Goal: Information Seeking & Learning: Learn about a topic

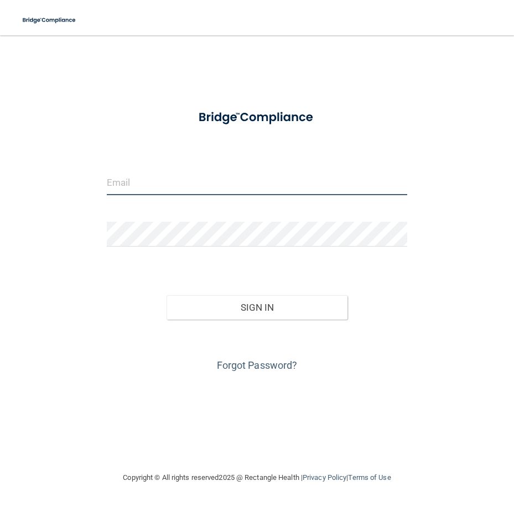
click at [149, 181] on input "email" at bounding box center [257, 182] width 300 height 25
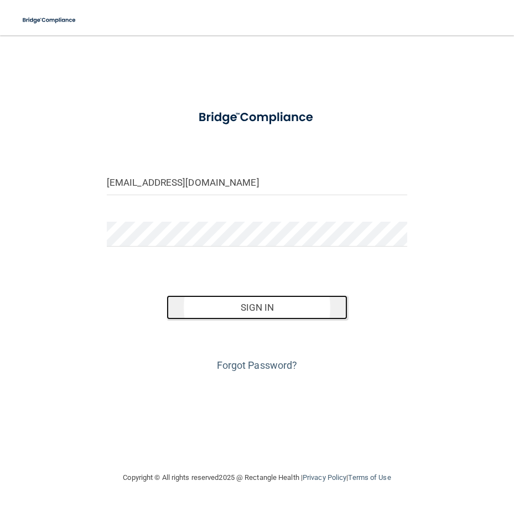
click at [253, 304] on button "Sign In" at bounding box center [256, 307] width 180 height 24
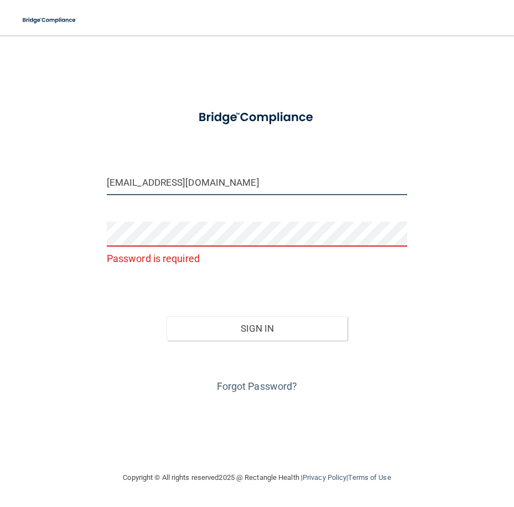
click at [266, 185] on input "[EMAIL_ADDRESS][DOMAIN_NAME]" at bounding box center [257, 182] width 300 height 25
type input "[EMAIL_ADDRESS][DOMAIN_NAME]"
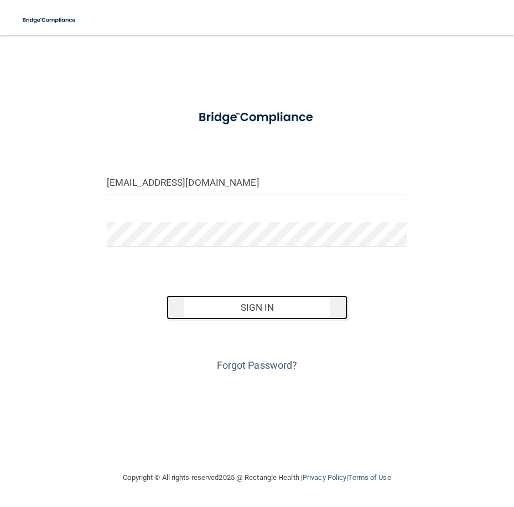
click at [233, 303] on button "Sign In" at bounding box center [256, 307] width 180 height 24
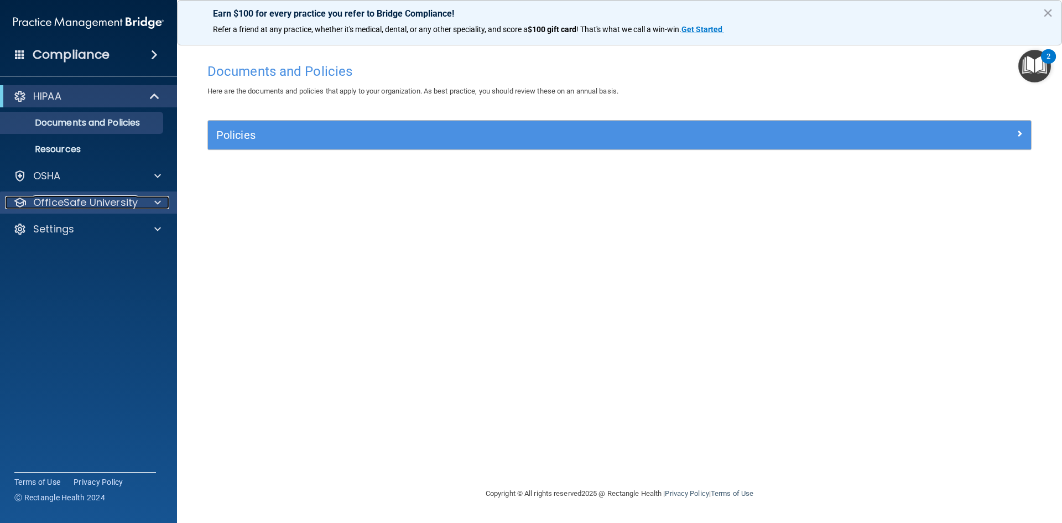
click at [90, 207] on p "OfficeSafe University" at bounding box center [85, 202] width 105 height 13
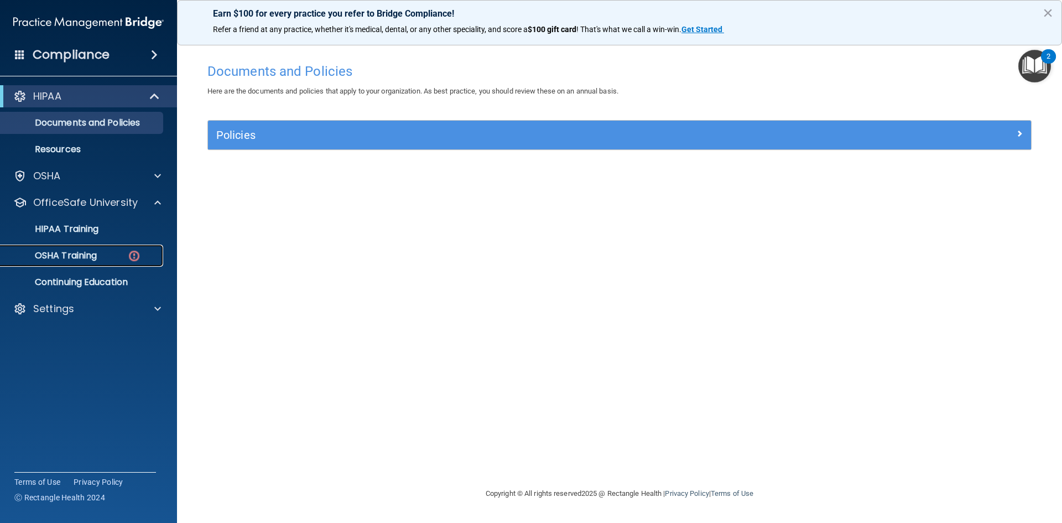
click at [84, 252] on p "OSHA Training" at bounding box center [52, 255] width 90 height 11
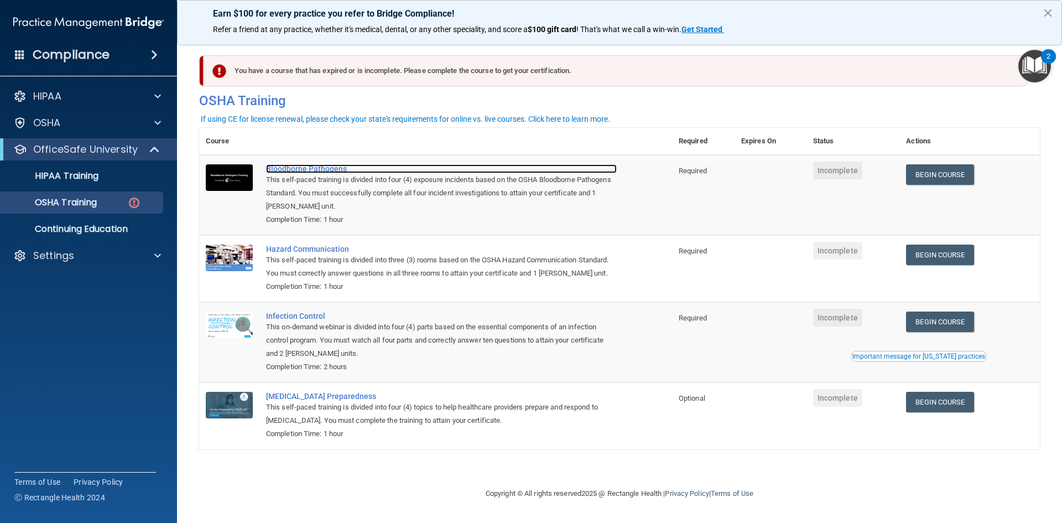
click at [335, 171] on div "Bloodborne Pathogens" at bounding box center [441, 168] width 351 height 9
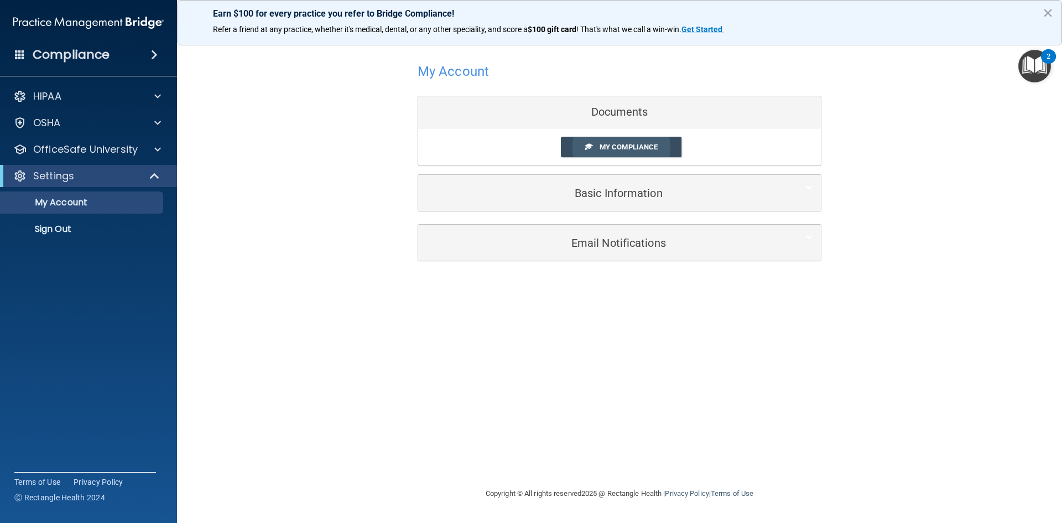
click at [612, 145] on span "My Compliance" at bounding box center [628, 147] width 58 height 8
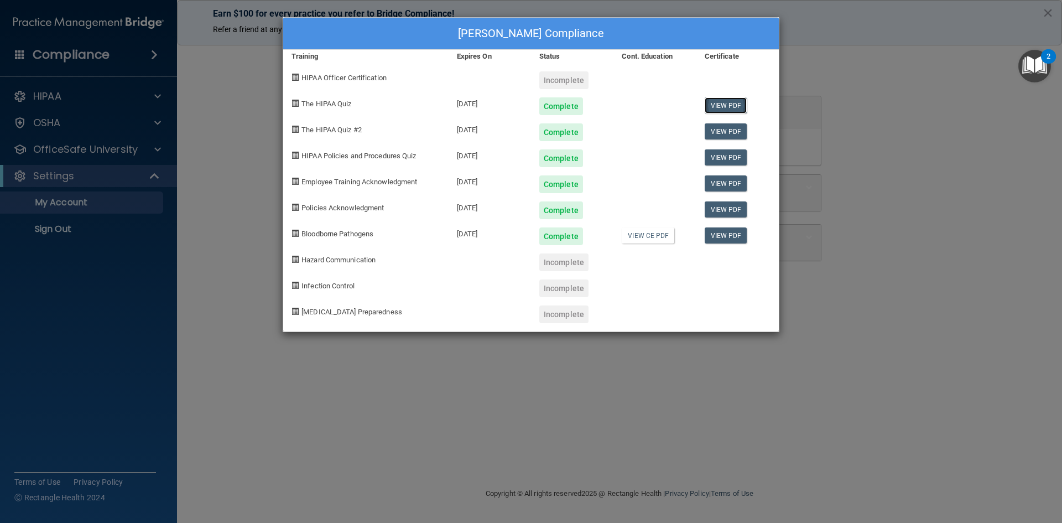
click at [720, 101] on link "View PDF" at bounding box center [726, 105] width 43 height 16
click at [731, 230] on link "View PDF" at bounding box center [726, 235] width 43 height 16
click at [721, 209] on link "View PDF" at bounding box center [726, 209] width 43 height 16
click at [729, 185] on link "View PDF" at bounding box center [726, 183] width 43 height 16
click at [718, 161] on link "View PDF" at bounding box center [726, 157] width 43 height 16
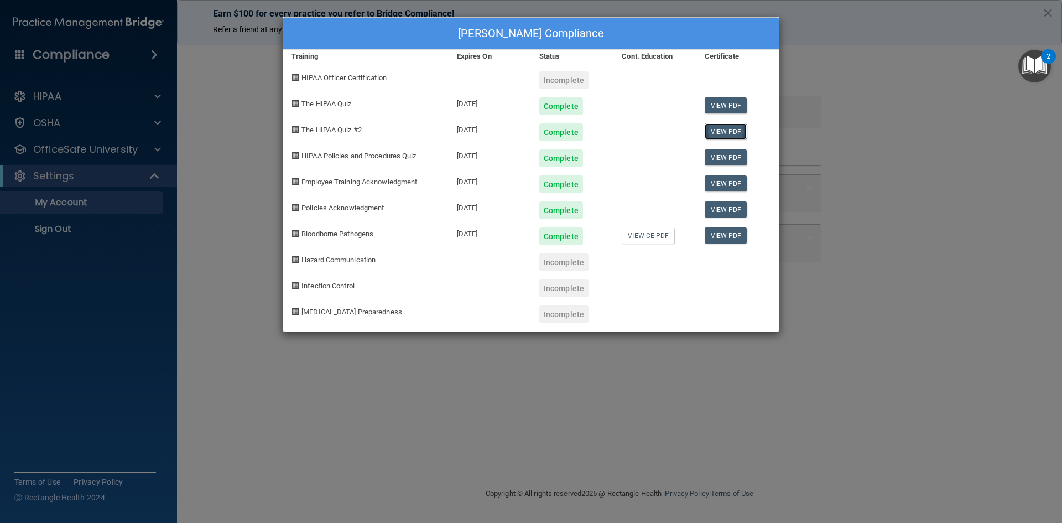
click at [722, 127] on link "View PDF" at bounding box center [726, 131] width 43 height 16
click at [988, 447] on div "Brandy Bouillion's Compliance Training Expires On Status Cont. Education Certif…" at bounding box center [531, 261] width 1062 height 523
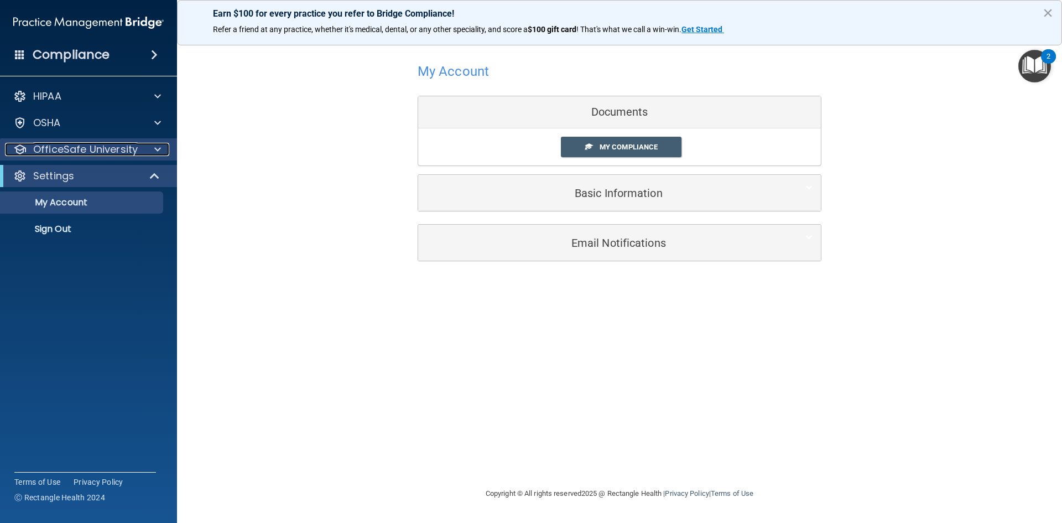
click at [110, 149] on p "OfficeSafe University" at bounding box center [85, 149] width 105 height 13
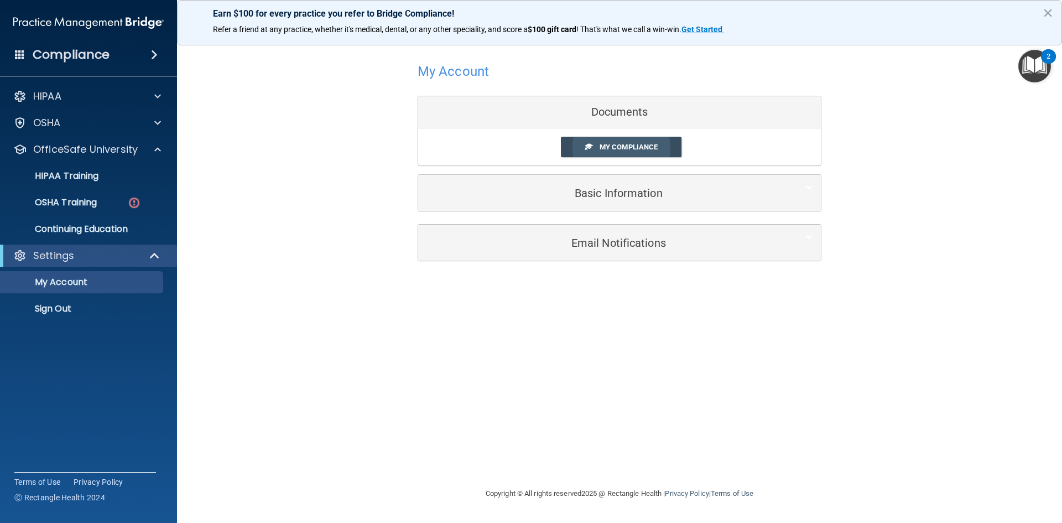
click at [633, 145] on span "My Compliance" at bounding box center [628, 147] width 58 height 8
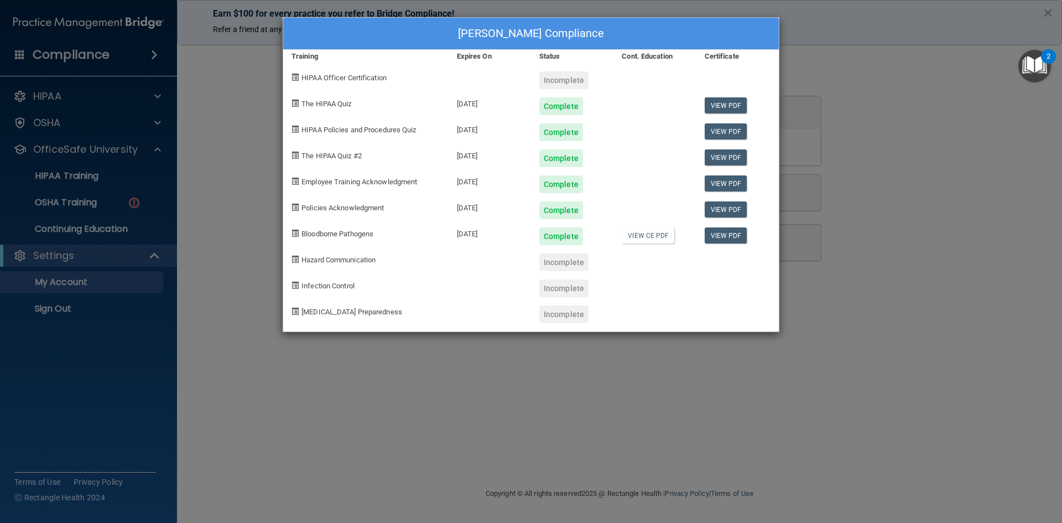
click at [859, 195] on div "Brandy Bouillion's Compliance Training Expires On Status Cont. Education Certif…" at bounding box center [531, 261] width 1062 height 523
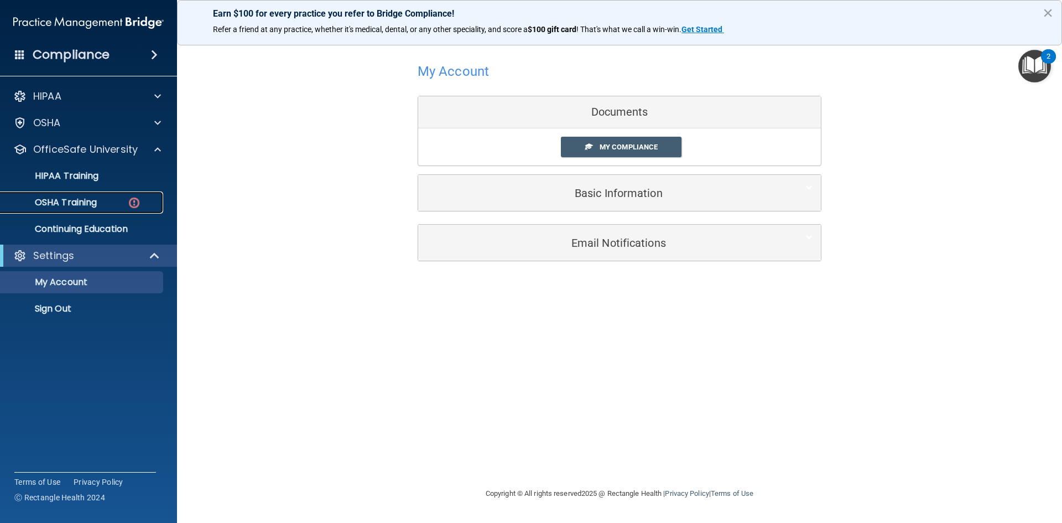
click at [79, 205] on p "OSHA Training" at bounding box center [52, 202] width 90 height 11
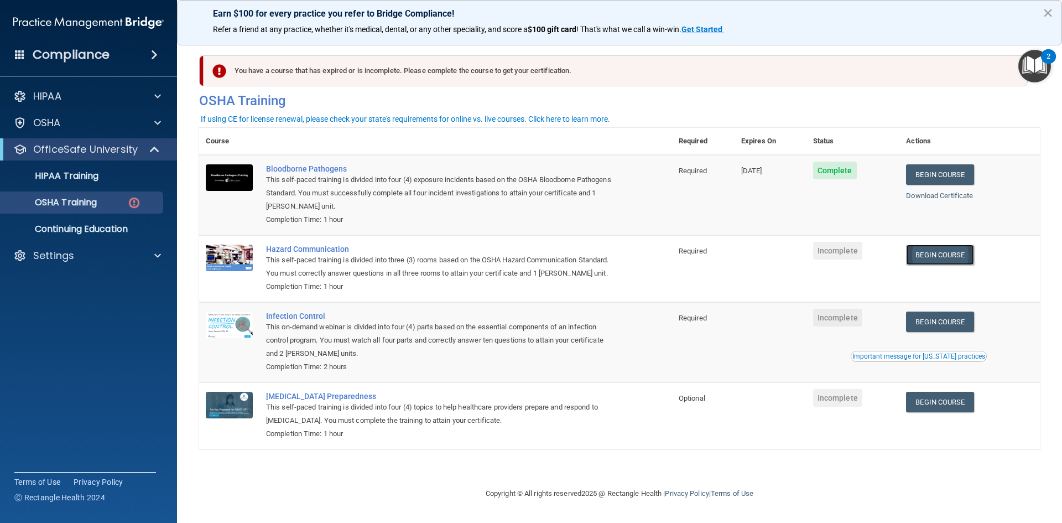
click at [943, 255] on link "Begin Course" at bounding box center [939, 254] width 67 height 20
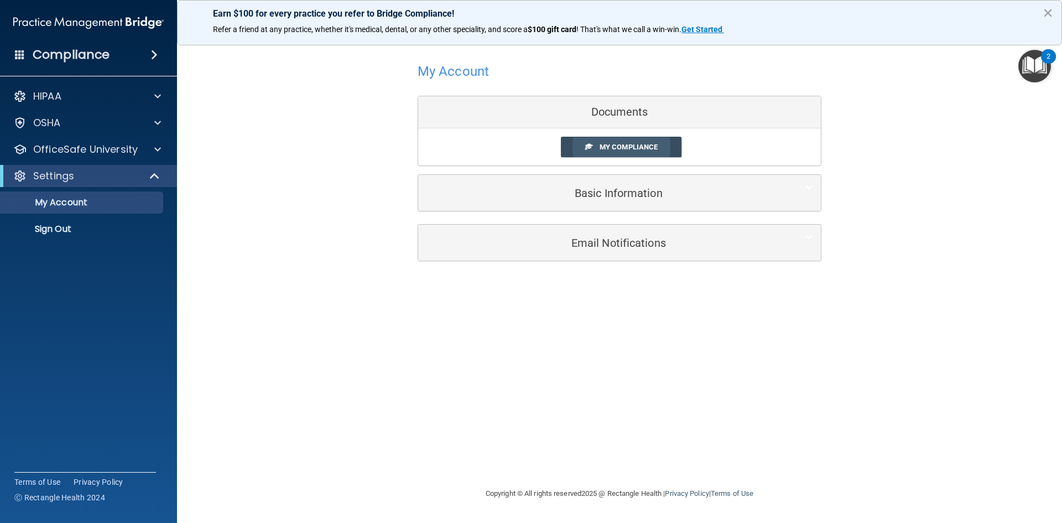
click at [617, 141] on link "My Compliance" at bounding box center [621, 147] width 121 height 20
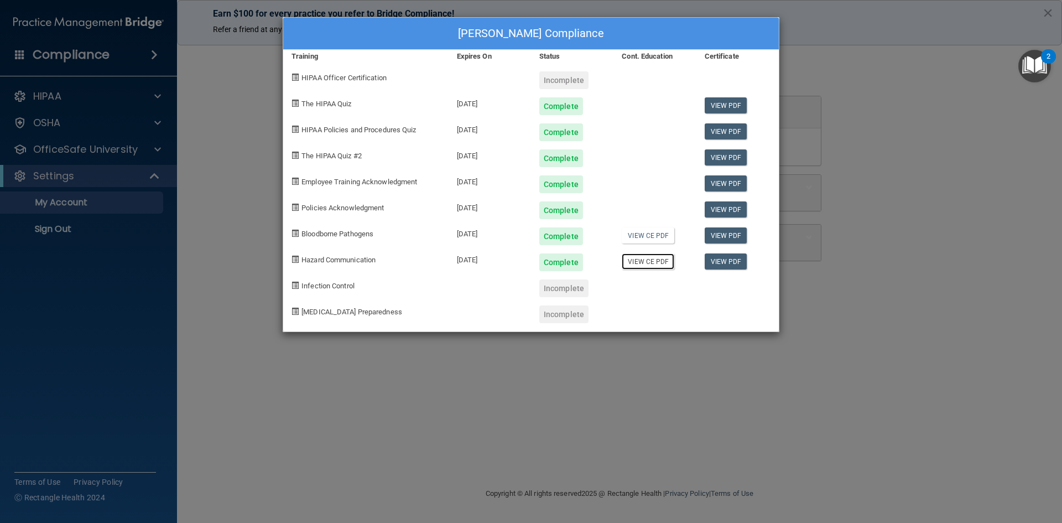
click at [649, 263] on link "View CE PDF" at bounding box center [648, 261] width 53 height 16
click at [707, 232] on link "View PDF" at bounding box center [726, 235] width 43 height 16
click at [658, 262] on link "View CE PDF" at bounding box center [648, 261] width 53 height 16
click at [711, 260] on link "View PDF" at bounding box center [726, 261] width 43 height 16
click at [655, 260] on link "View CE PDF" at bounding box center [648, 261] width 53 height 16
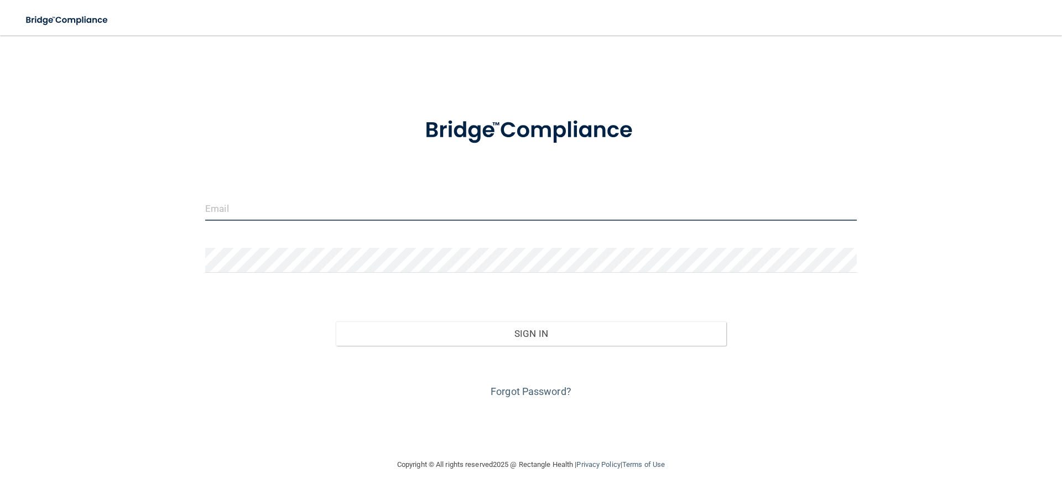
click at [231, 207] on input "email" at bounding box center [530, 208] width 651 height 25
type input "[EMAIL_ADDRESS][DOMAIN_NAME]"
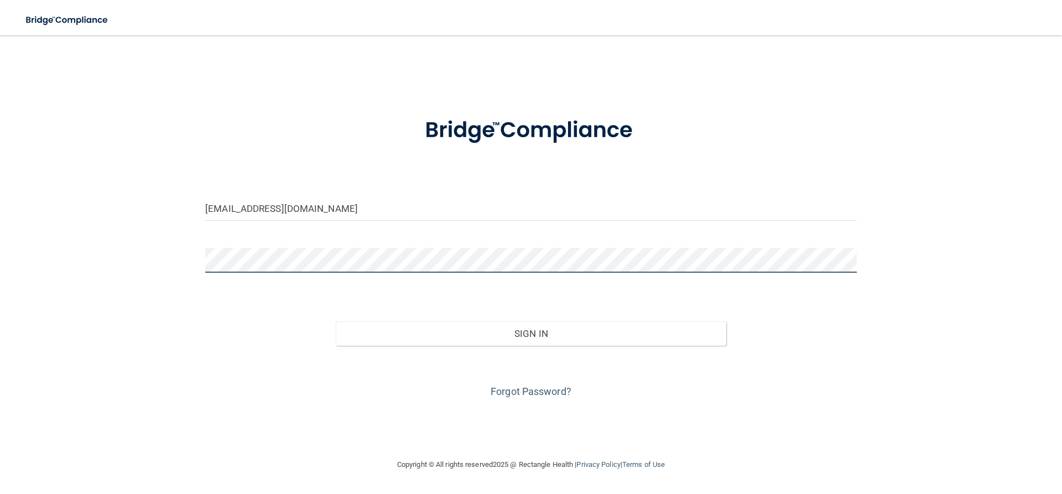
click at [336, 321] on button "Sign In" at bounding box center [531, 333] width 391 height 24
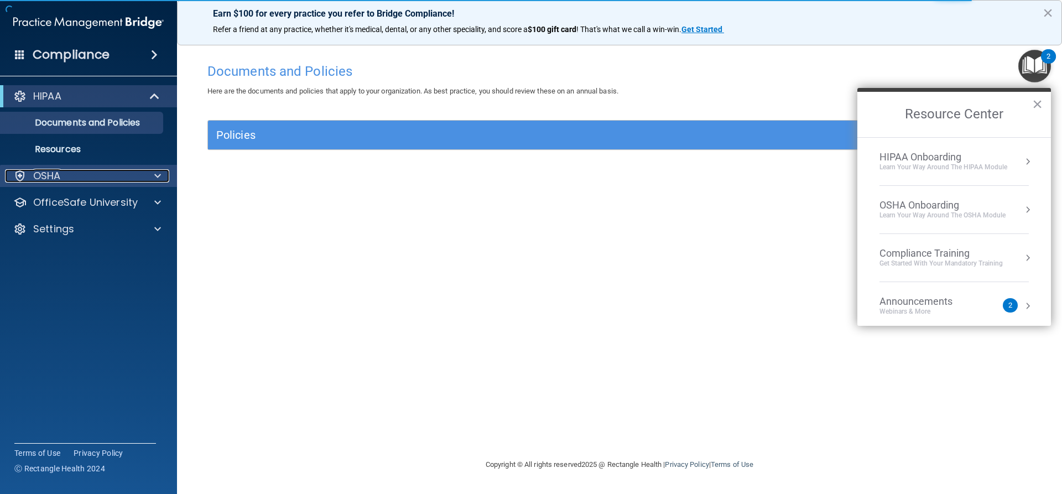
click at [155, 173] on span at bounding box center [157, 175] width 7 height 13
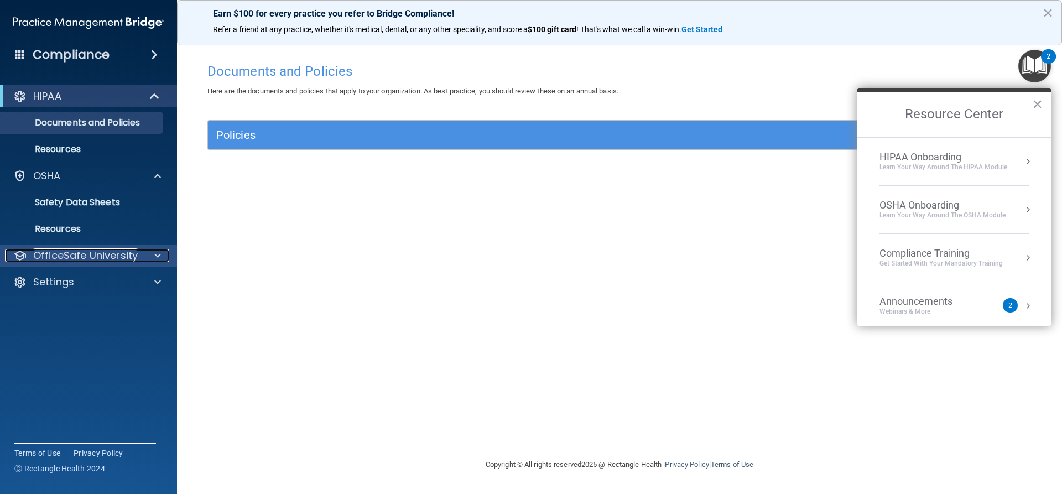
click at [142, 251] on div "OfficeSafe University" at bounding box center [87, 255] width 164 height 13
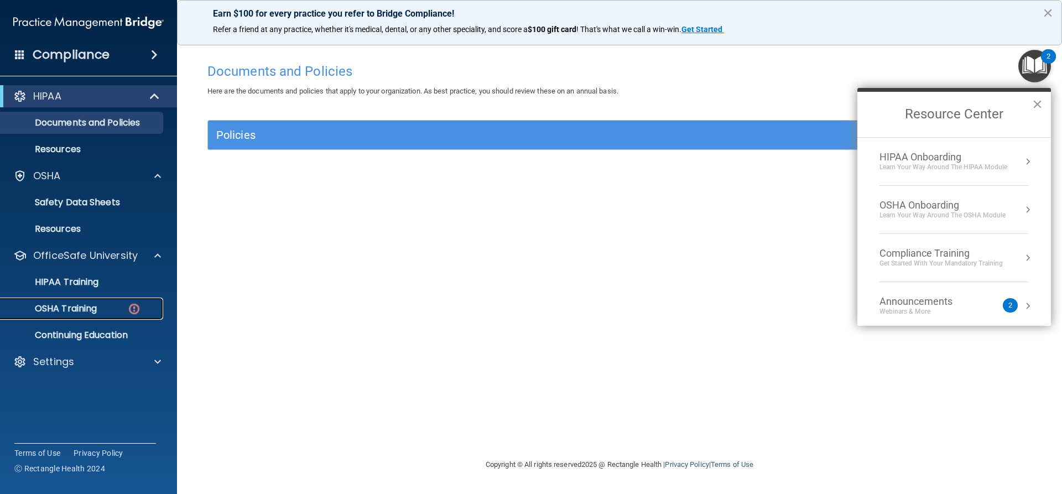
click at [79, 307] on p "OSHA Training" at bounding box center [52, 308] width 90 height 11
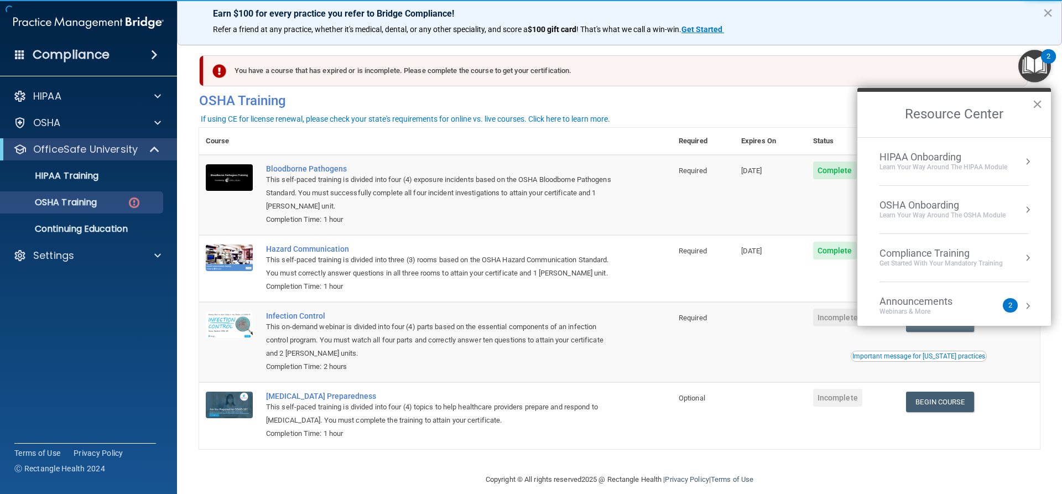
click at [1036, 101] on button "×" at bounding box center [1037, 104] width 11 height 18
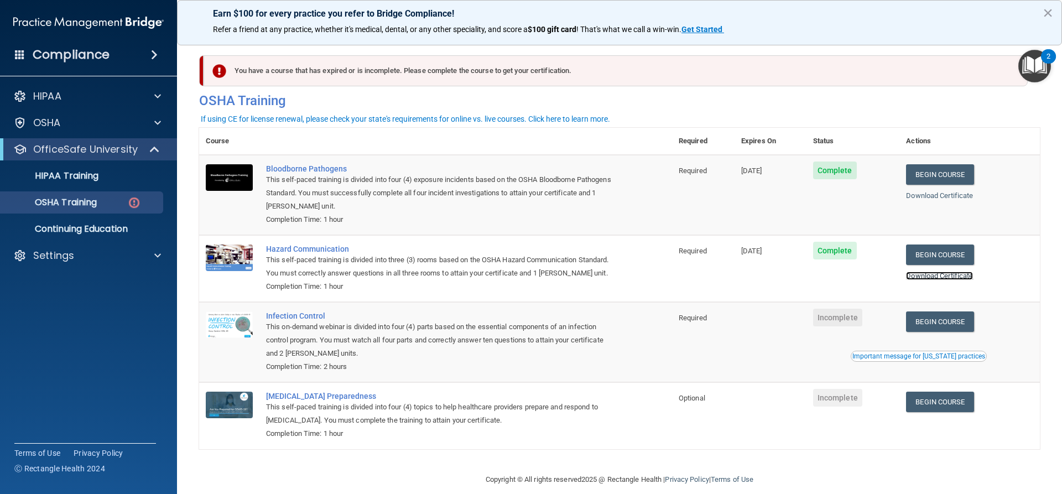
click at [959, 275] on link "Download Certificate" at bounding box center [939, 276] width 67 height 8
click at [957, 197] on link "Download Certificate" at bounding box center [939, 195] width 67 height 8
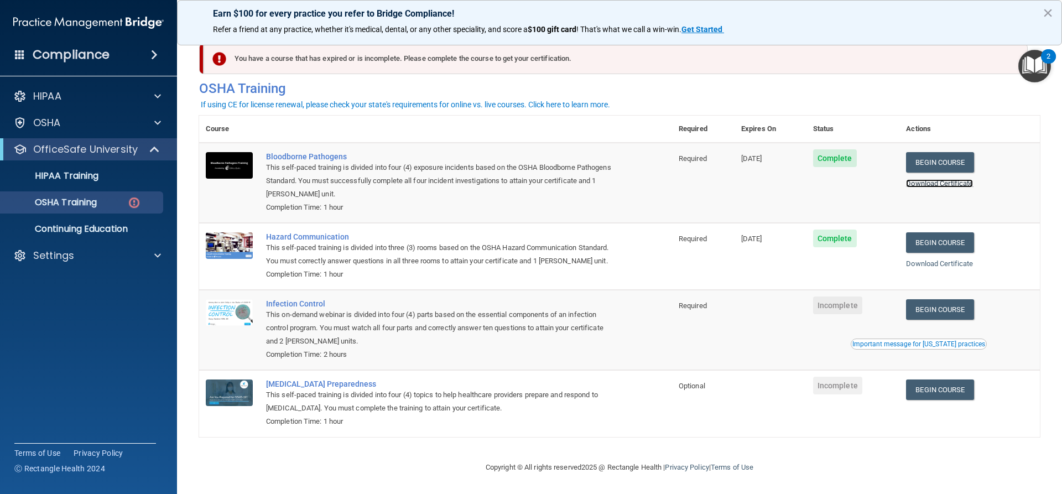
scroll to position [28, 0]
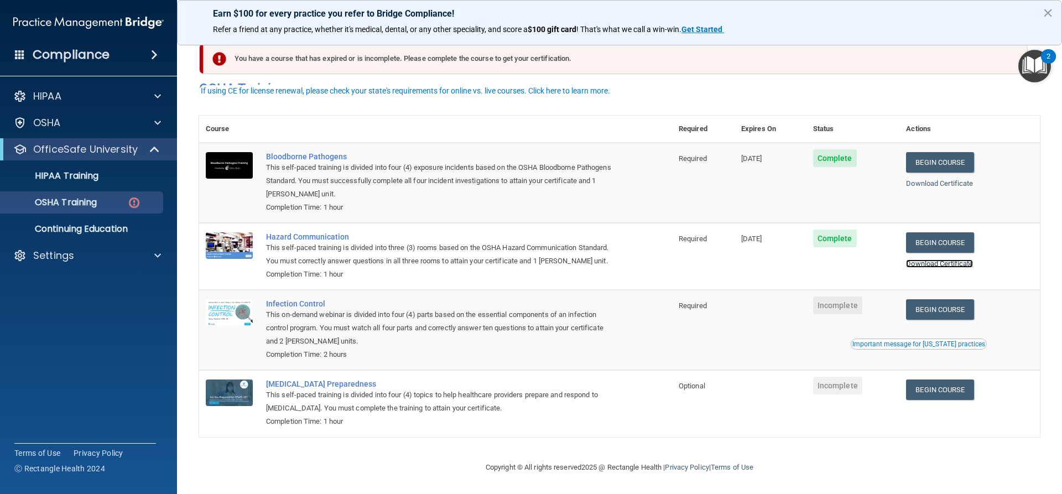
click at [945, 259] on link "Download Certificate" at bounding box center [939, 263] width 67 height 8
click at [930, 309] on link "Begin Course" at bounding box center [939, 309] width 67 height 20
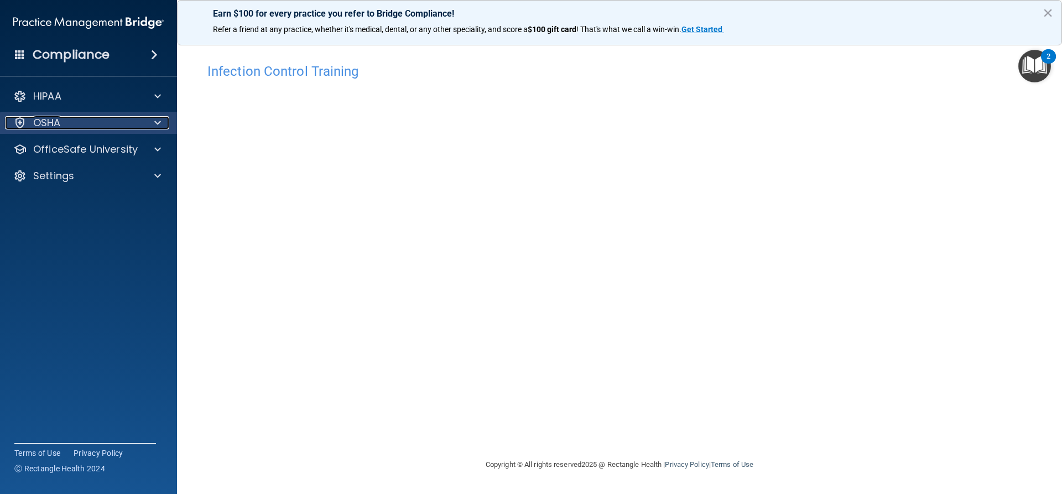
click at [62, 127] on div "OSHA" at bounding box center [73, 122] width 137 height 13
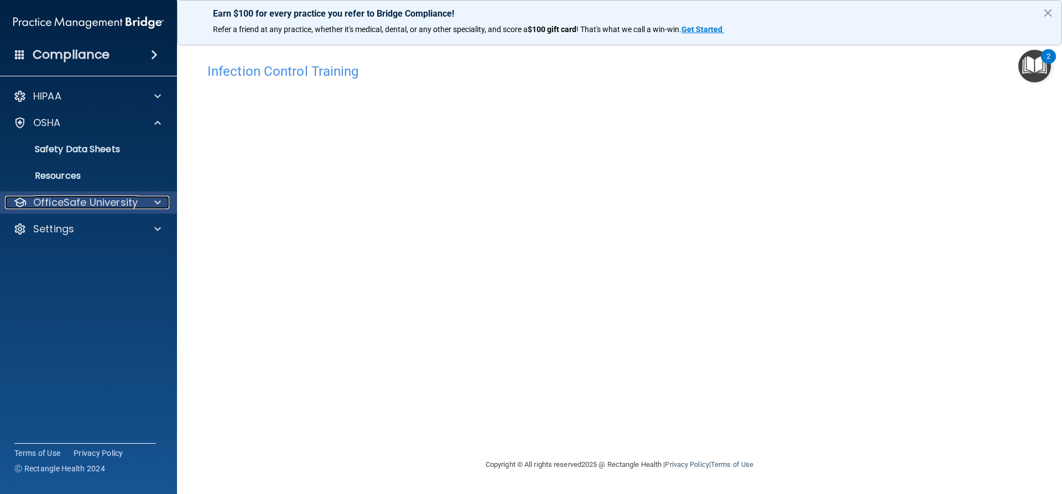
click at [80, 203] on p "OfficeSafe University" at bounding box center [85, 202] width 105 height 13
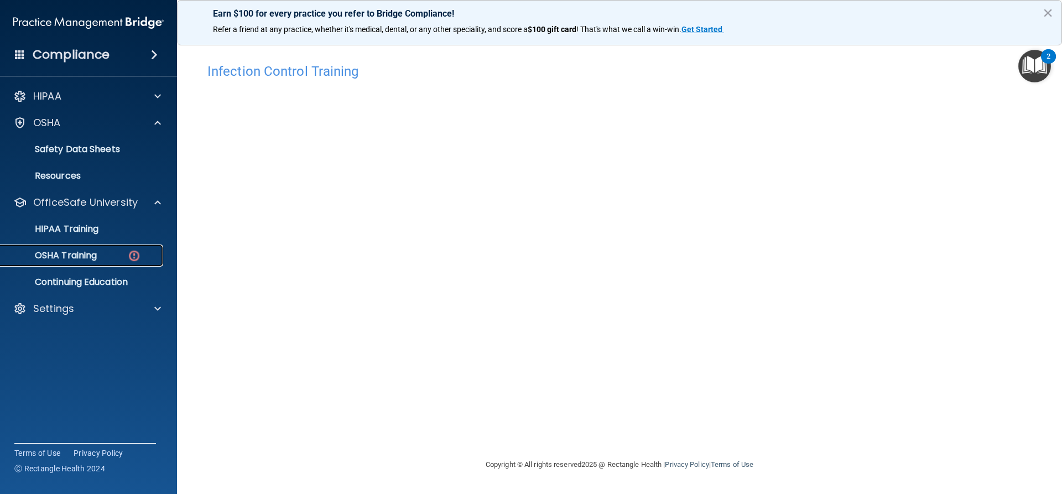
click at [85, 254] on p "OSHA Training" at bounding box center [52, 255] width 90 height 11
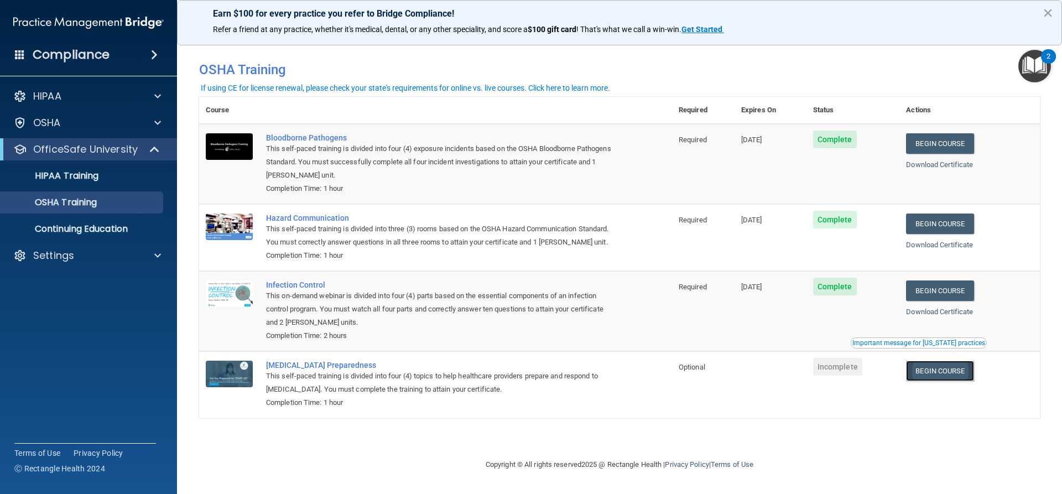
click at [937, 372] on link "Begin Course" at bounding box center [939, 371] width 67 height 20
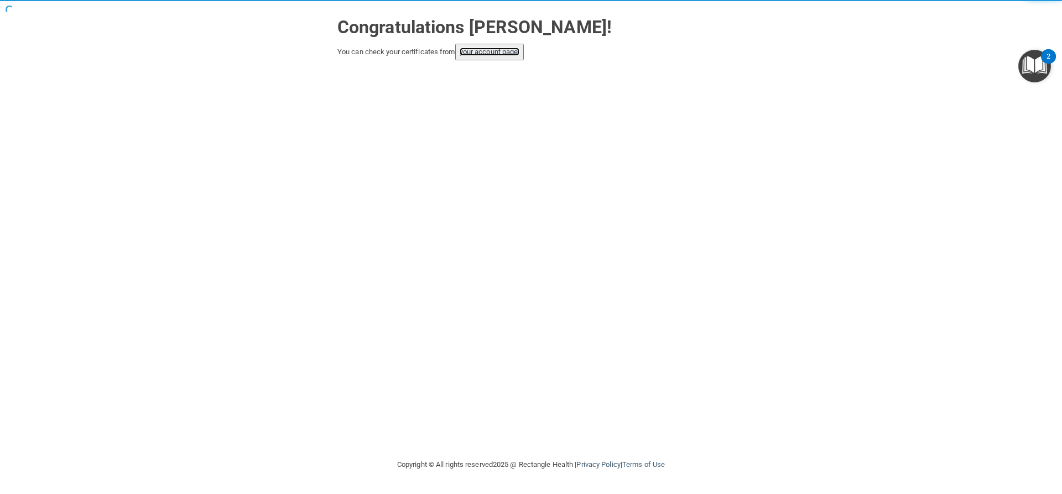
click at [510, 48] on link "your account page!" at bounding box center [490, 52] width 60 height 8
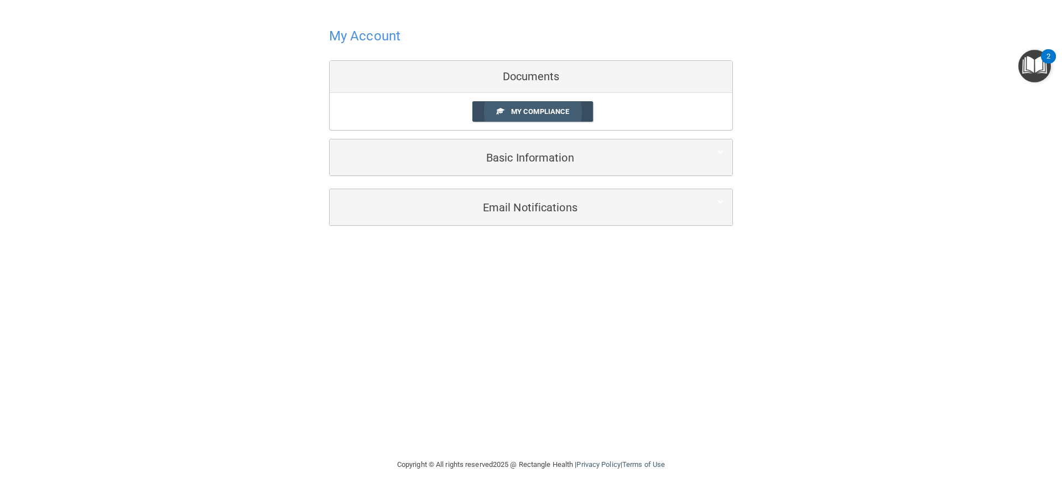
click at [518, 112] on span "My Compliance" at bounding box center [540, 111] width 58 height 8
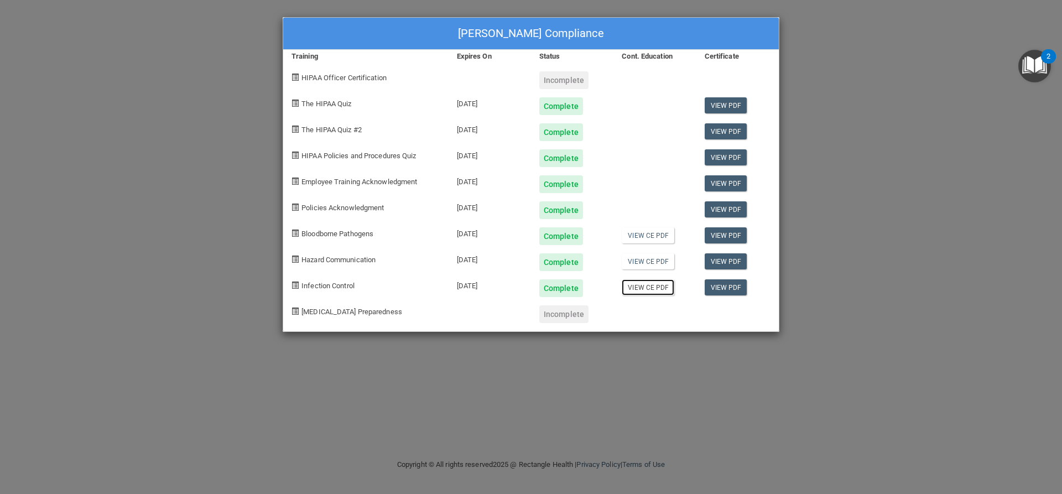
click at [644, 285] on link "View CE PDF" at bounding box center [648, 287] width 53 height 16
click at [650, 264] on link "View CE PDF" at bounding box center [648, 261] width 53 height 16
click at [649, 230] on link "View CE PDF" at bounding box center [648, 235] width 53 height 16
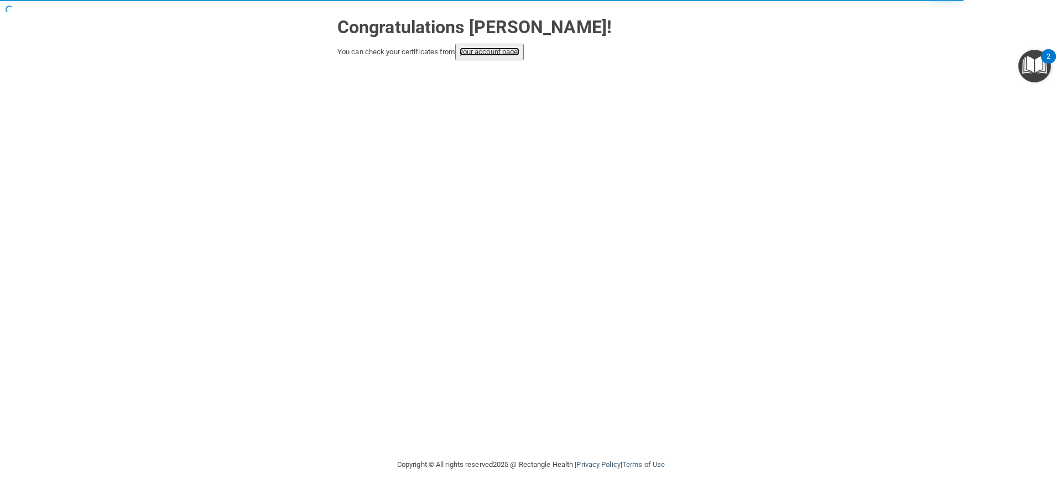
click at [468, 53] on link "your account page!" at bounding box center [490, 52] width 60 height 8
click at [503, 55] on link "your account page!" at bounding box center [490, 52] width 60 height 8
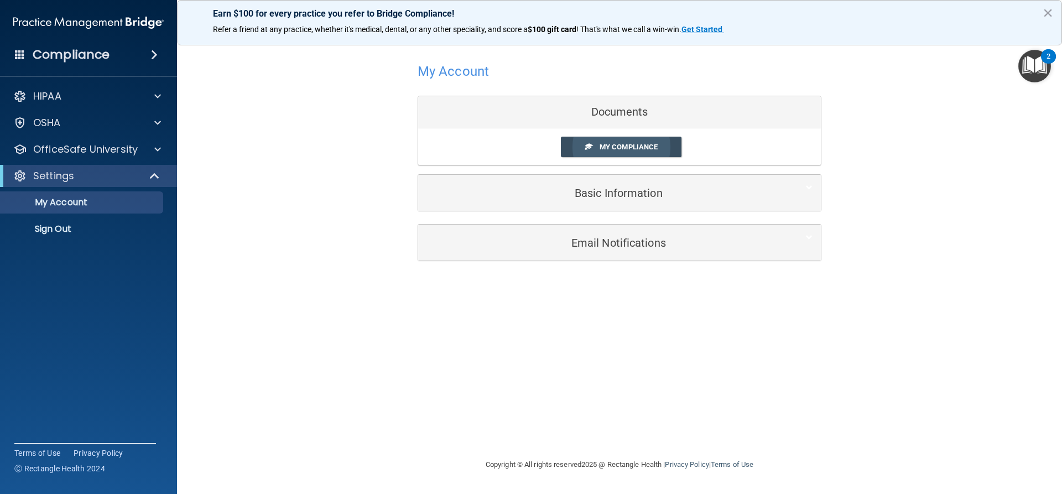
click at [649, 145] on span "My Compliance" at bounding box center [628, 147] width 58 height 8
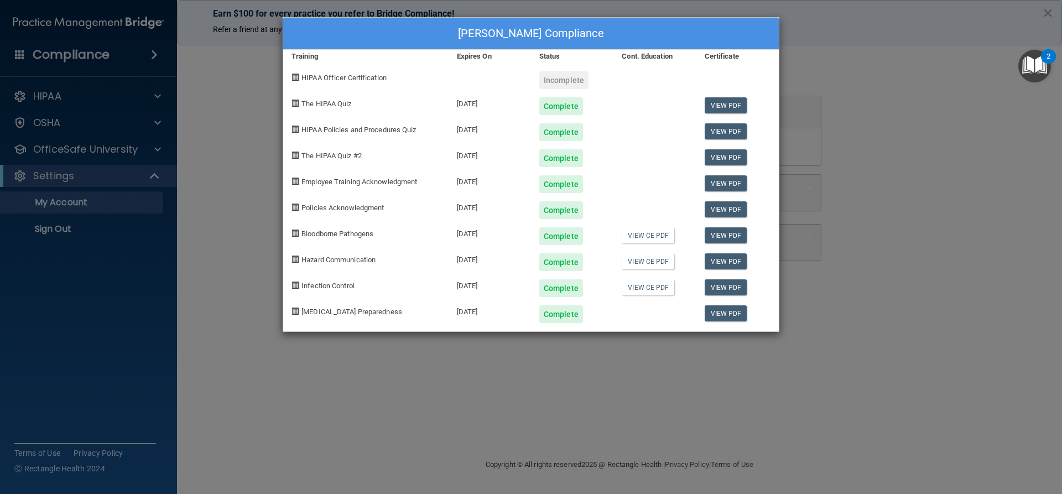
click at [221, 86] on div "Brandy Bouillion's Compliance Training Expires On Status Cont. Education Certif…" at bounding box center [531, 247] width 1062 height 494
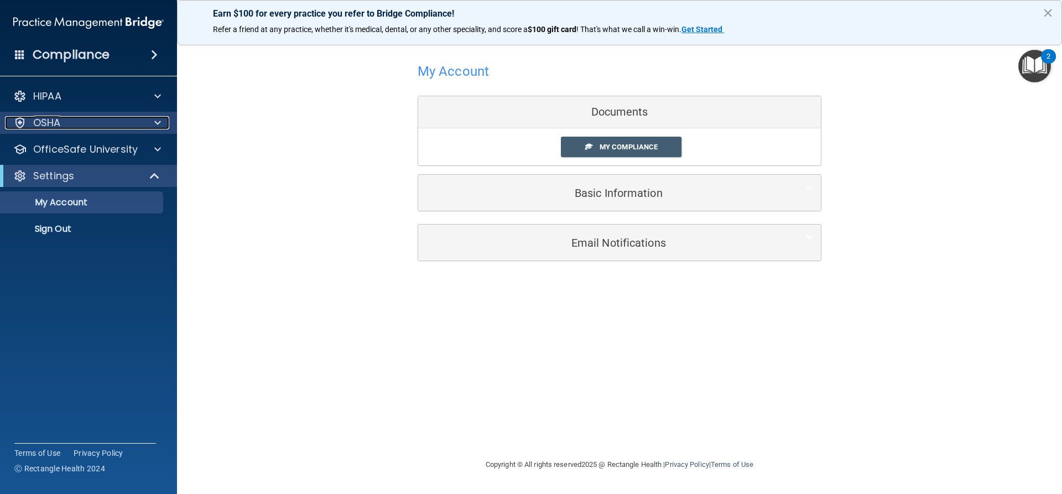
click at [99, 126] on div "OSHA" at bounding box center [73, 122] width 137 height 13
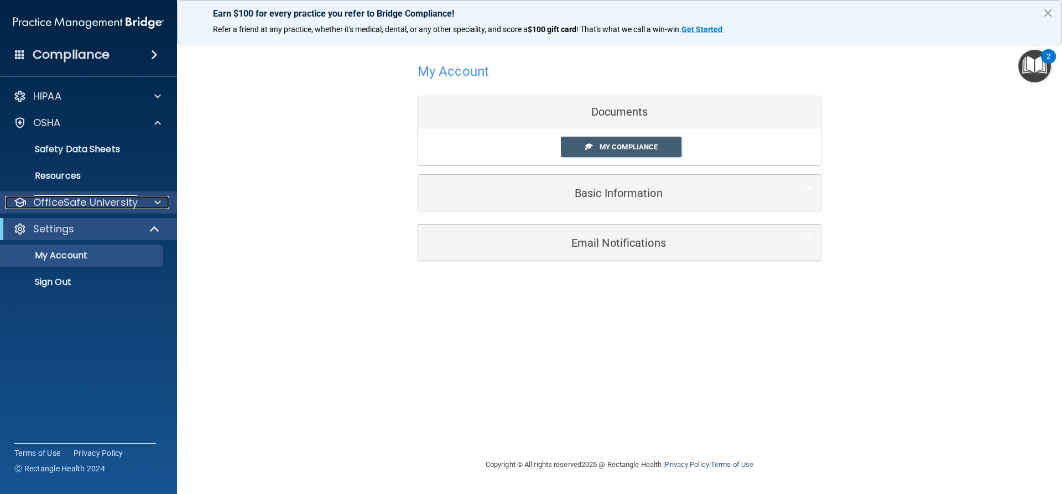
click at [81, 206] on p "OfficeSafe University" at bounding box center [85, 202] width 105 height 13
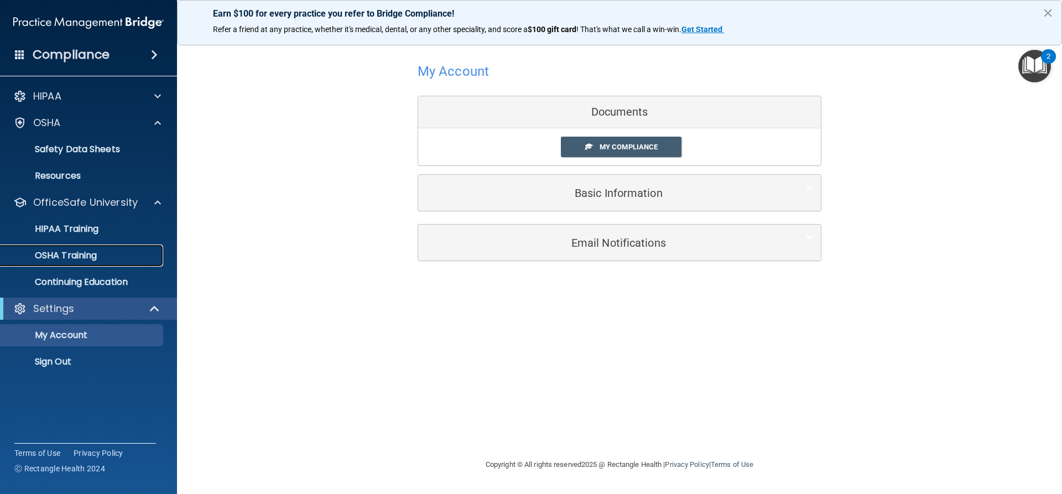
click at [76, 255] on p "OSHA Training" at bounding box center [52, 255] width 90 height 11
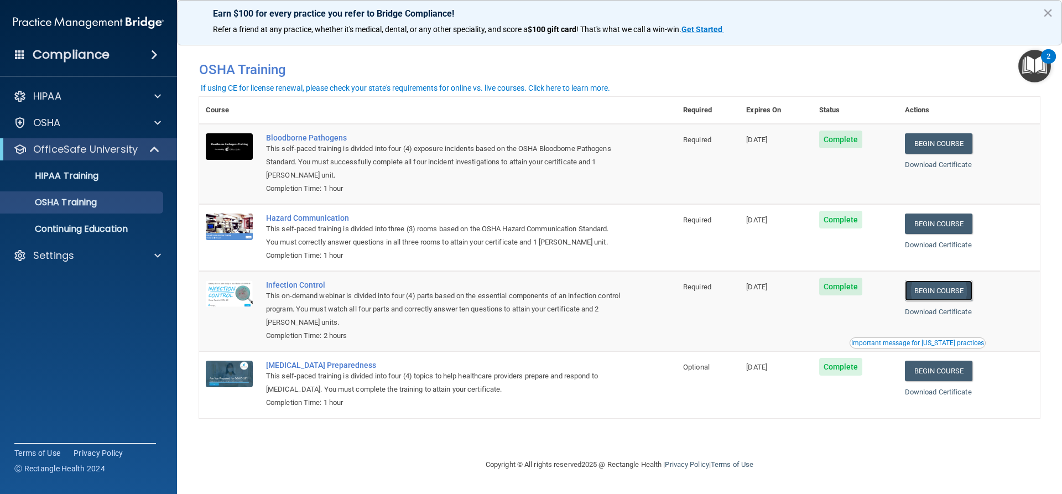
click at [937, 293] on link "Begin Course" at bounding box center [938, 290] width 67 height 20
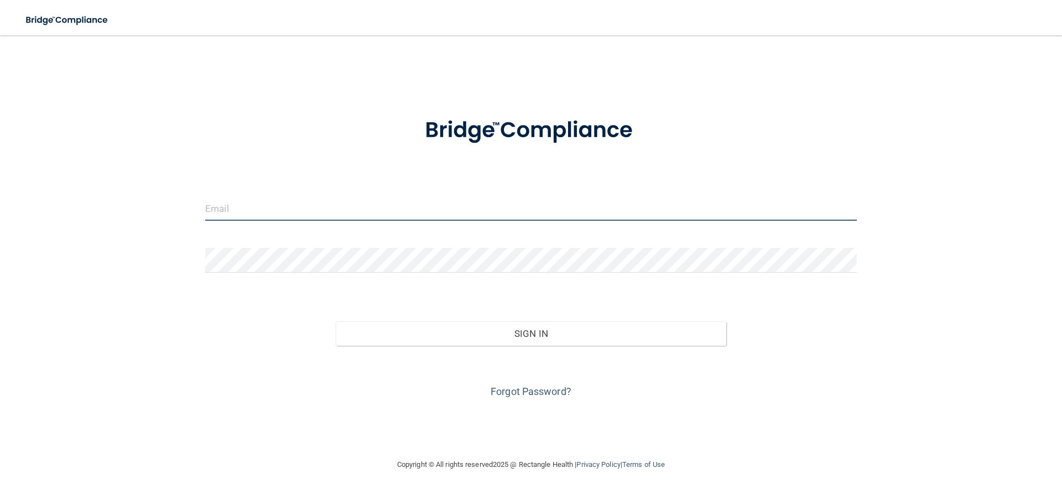
click at [223, 219] on input "email" at bounding box center [530, 208] width 651 height 25
type input "[EMAIL_ADDRESS][DOMAIN_NAME]"
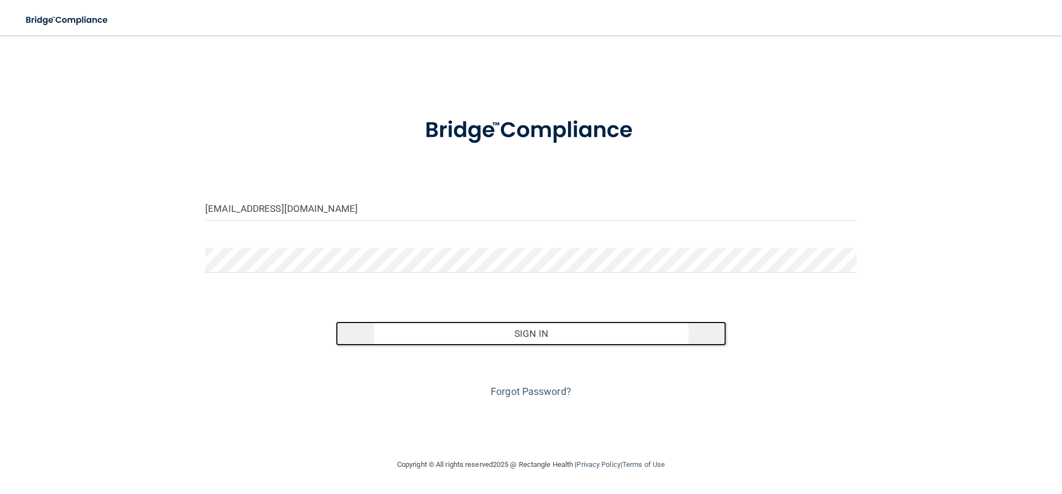
click at [488, 335] on button "Sign In" at bounding box center [531, 333] width 391 height 24
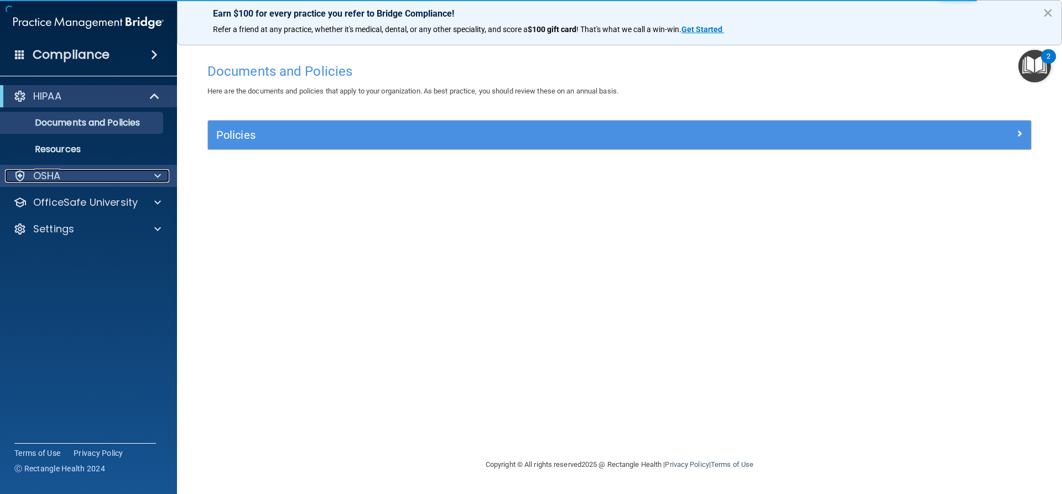
click at [77, 176] on div "OSHA" at bounding box center [73, 175] width 137 height 13
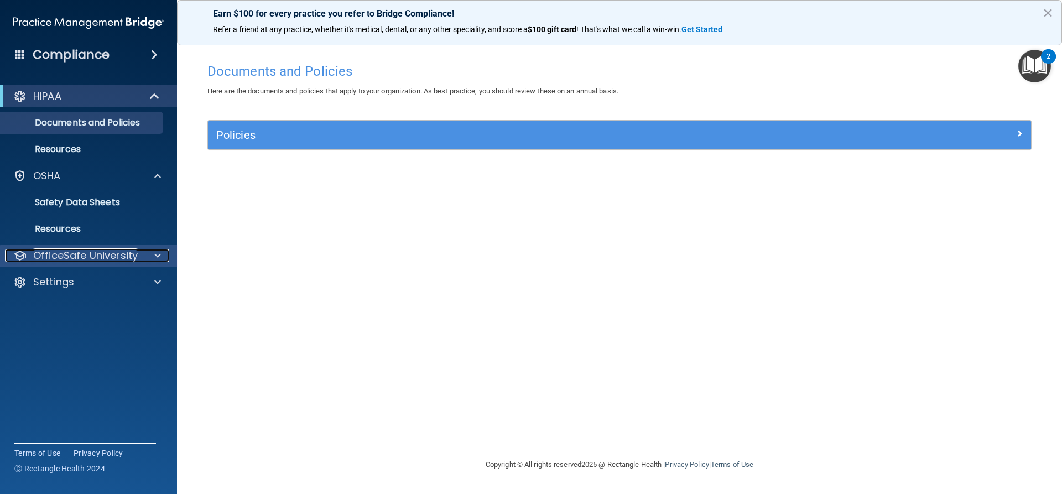
click at [72, 255] on p "OfficeSafe University" at bounding box center [85, 255] width 105 height 13
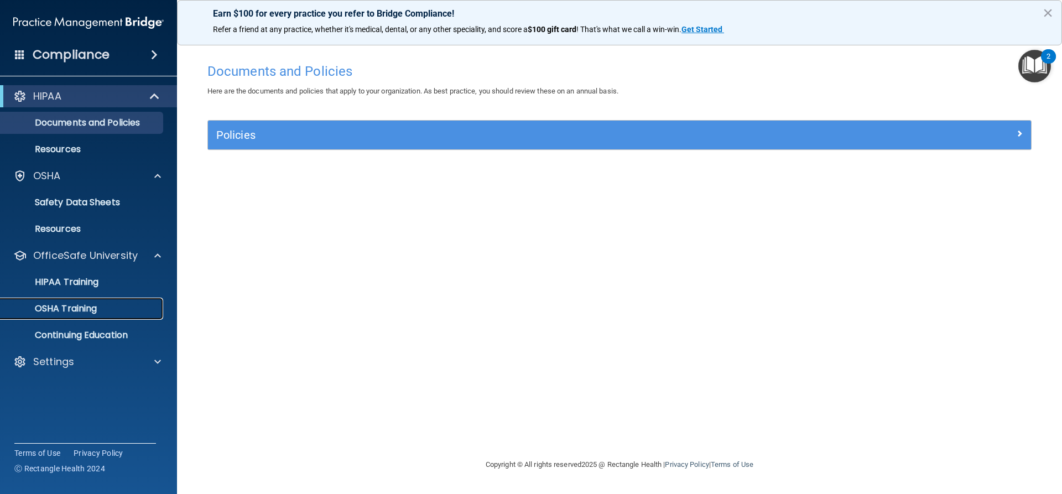
click at [70, 306] on p "OSHA Training" at bounding box center [52, 308] width 90 height 11
